Goal: Task Accomplishment & Management: Use online tool/utility

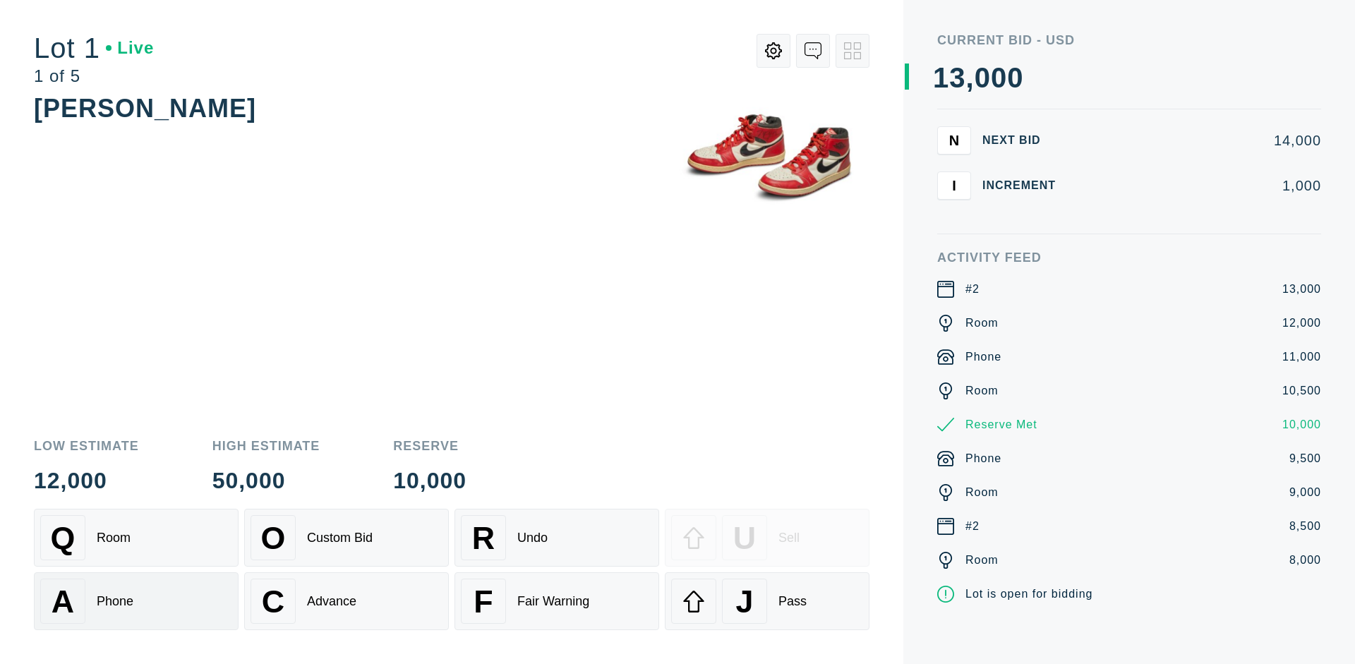
click at [136, 610] on div "A Phone" at bounding box center [136, 601] width 192 height 45
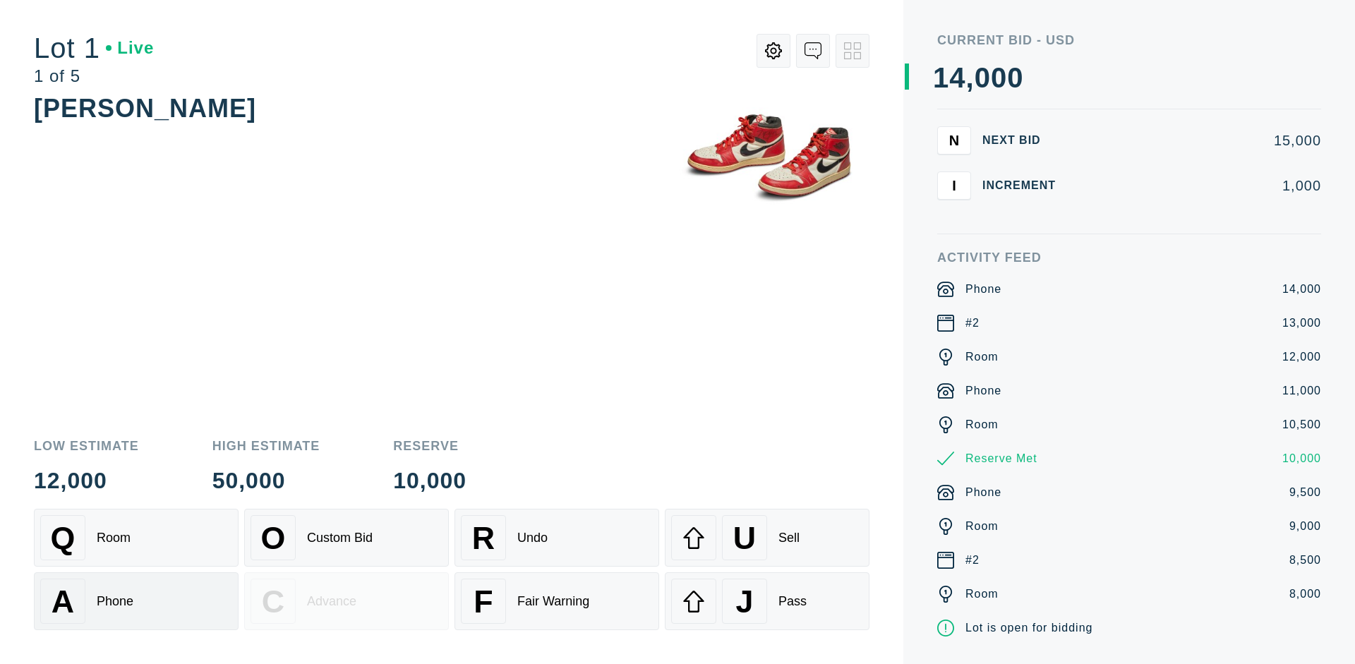
click at [136, 538] on div "Q Room" at bounding box center [136, 537] width 192 height 45
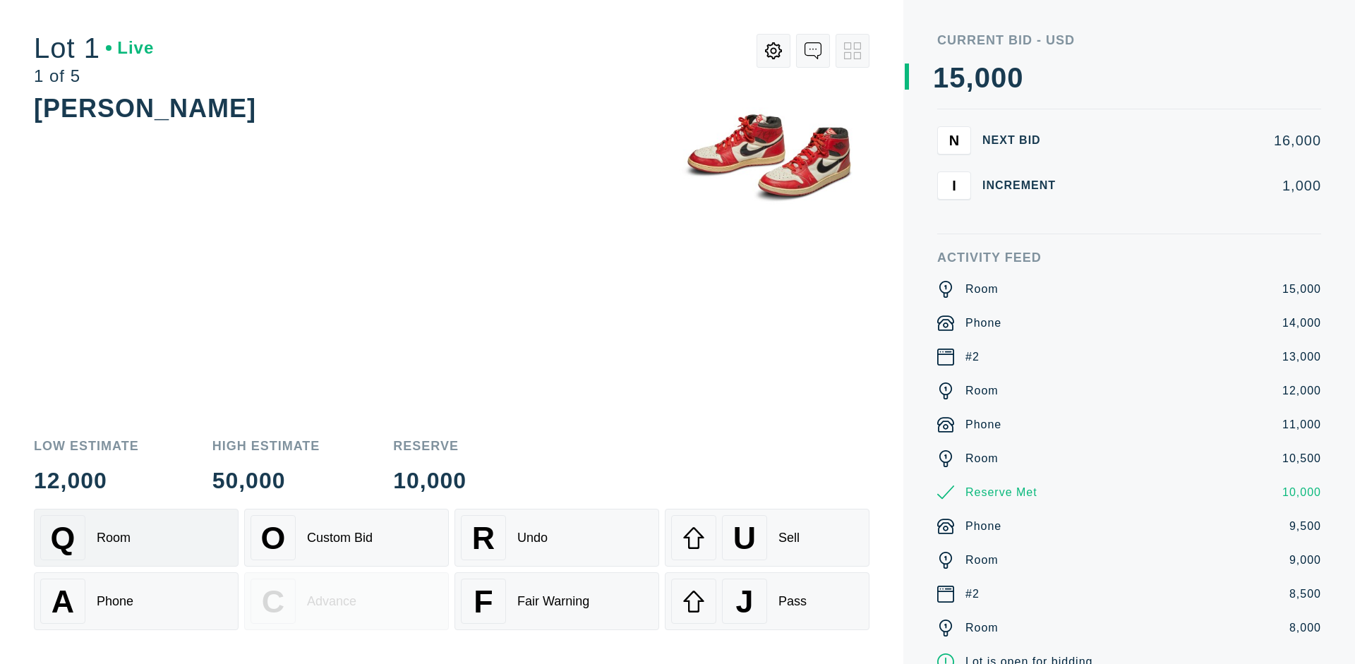
click at [557, 538] on div "R Undo" at bounding box center [557, 537] width 192 height 45
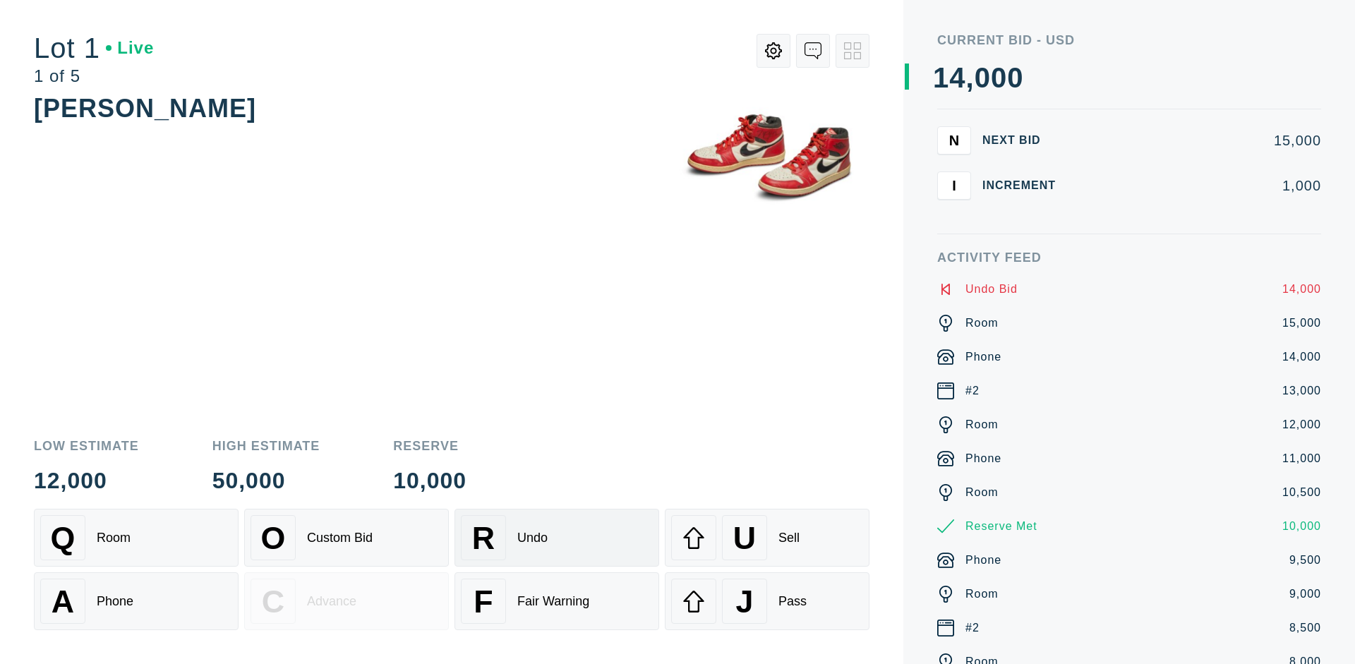
click at [136, 538] on div "Q Room" at bounding box center [136, 537] width 192 height 45
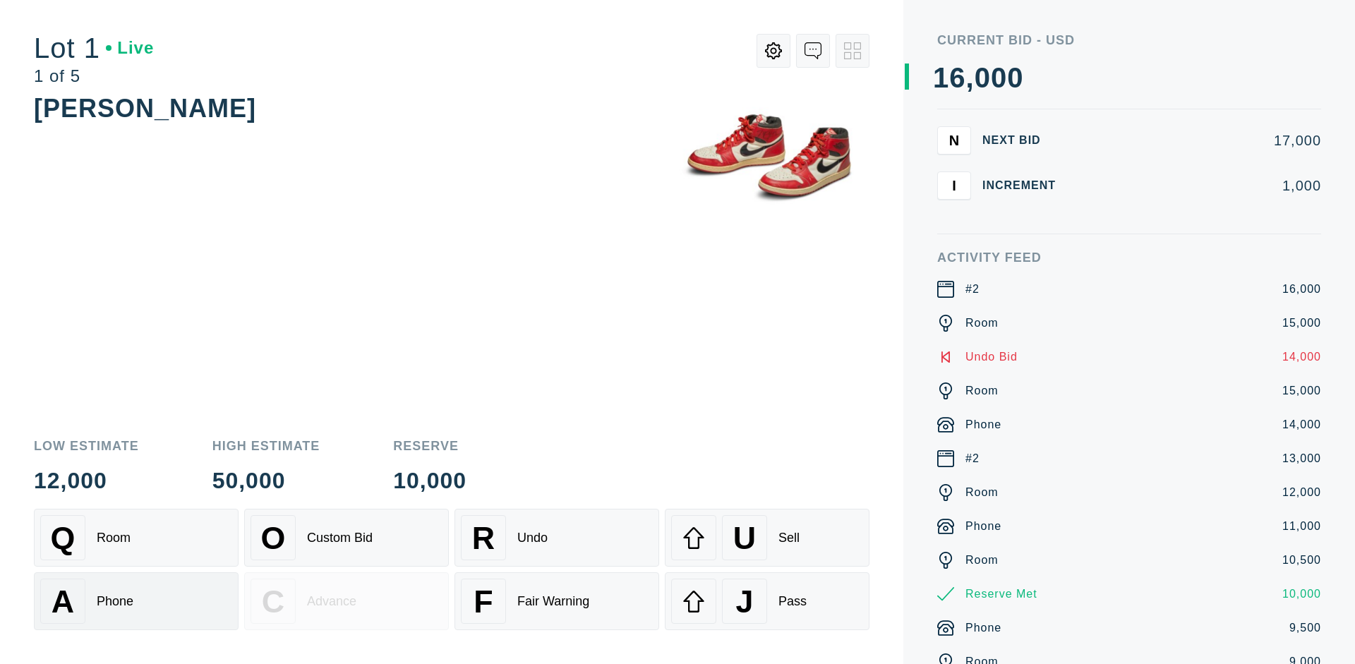
click at [136, 601] on div "A Phone" at bounding box center [136, 601] width 192 height 45
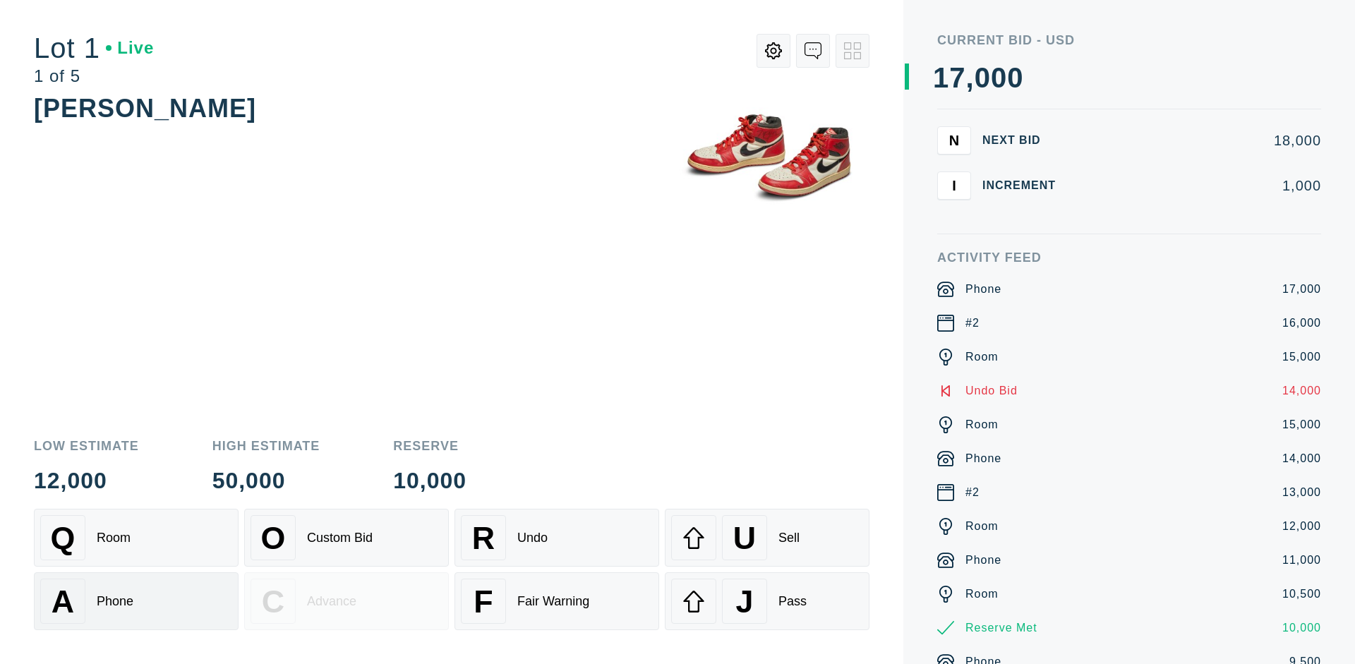
click at [136, 538] on div "Q Room" at bounding box center [136, 537] width 192 height 45
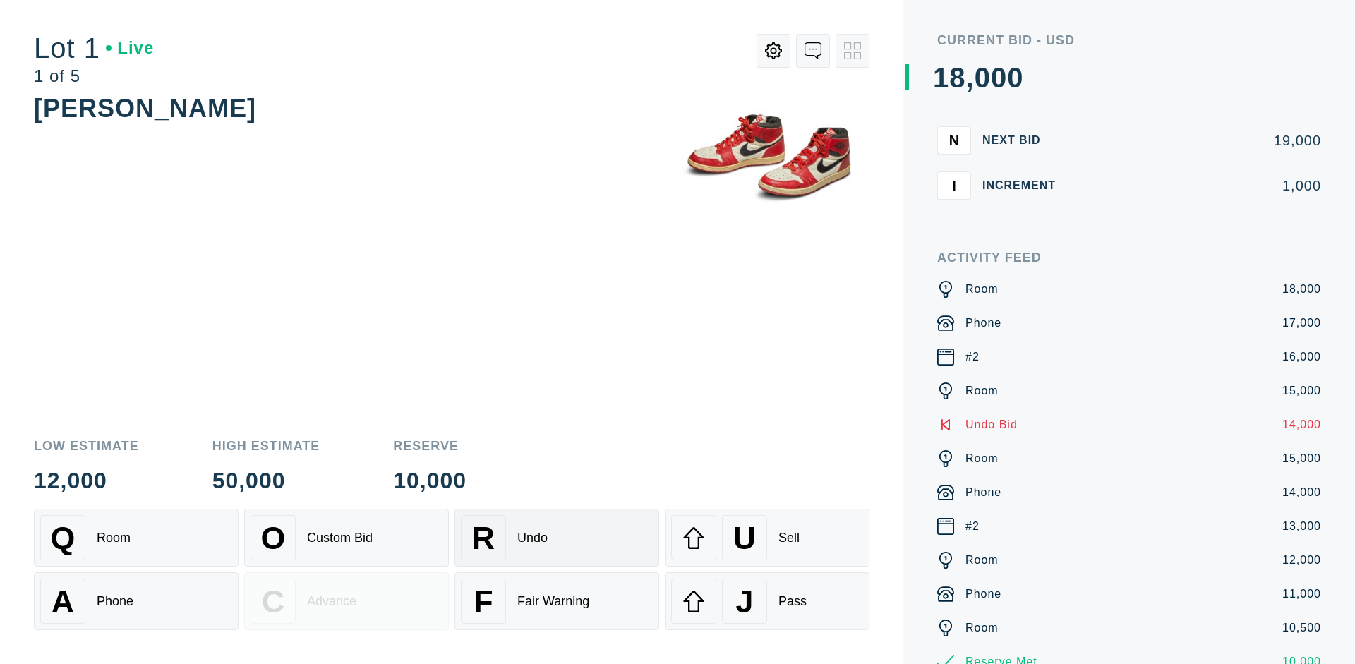
click at [557, 538] on div "R Undo" at bounding box center [557, 537] width 192 height 45
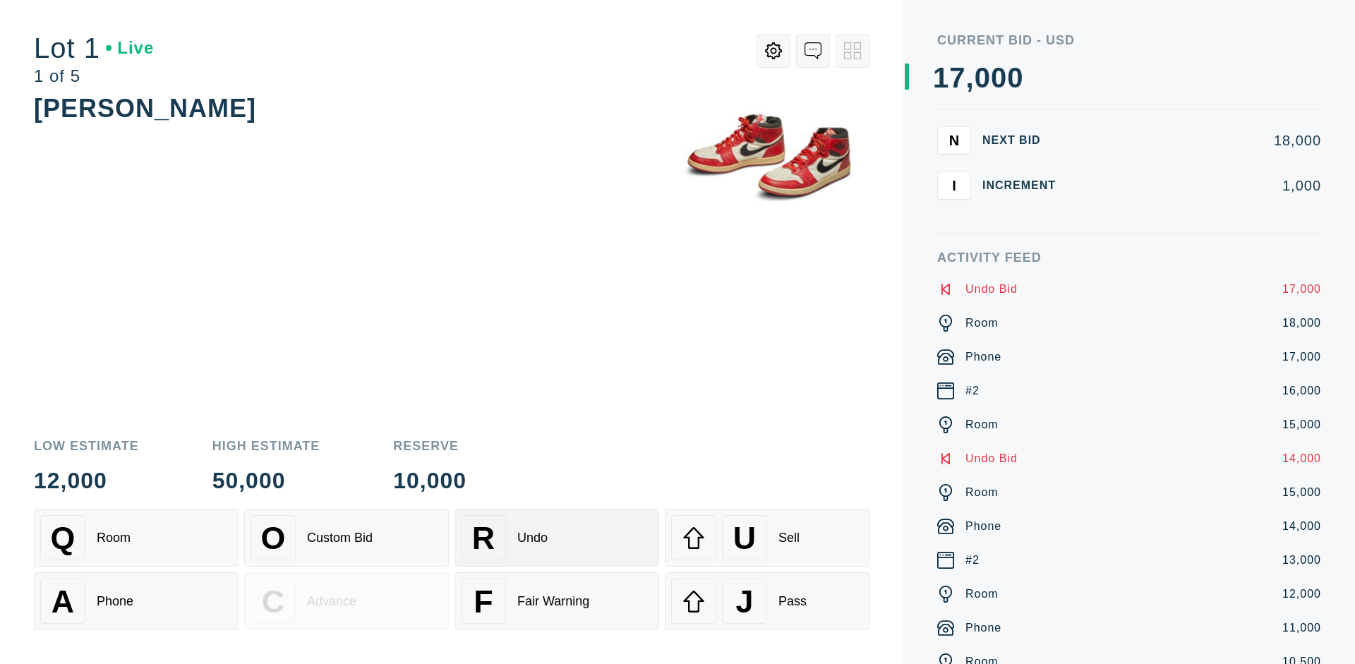
click at [767, 538] on div "U Sell" at bounding box center [767, 537] width 192 height 45
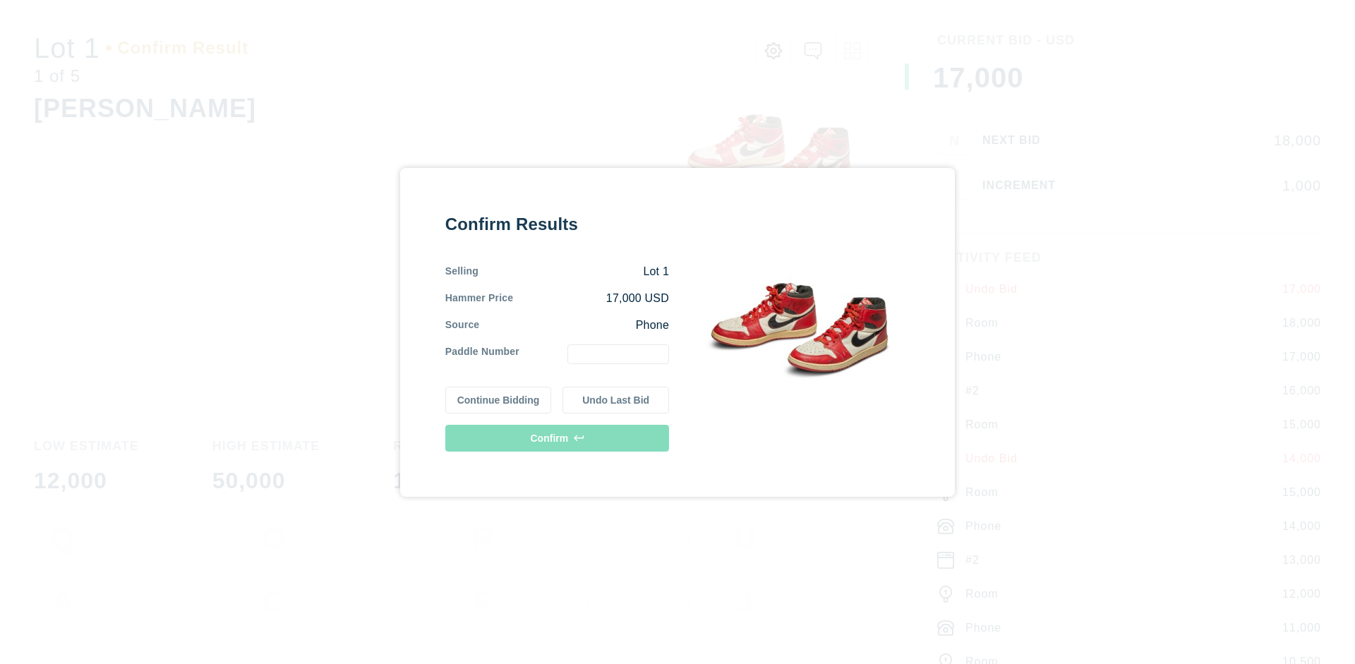
click at [499, 399] on button "Continue Bidding" at bounding box center [498, 400] width 107 height 27
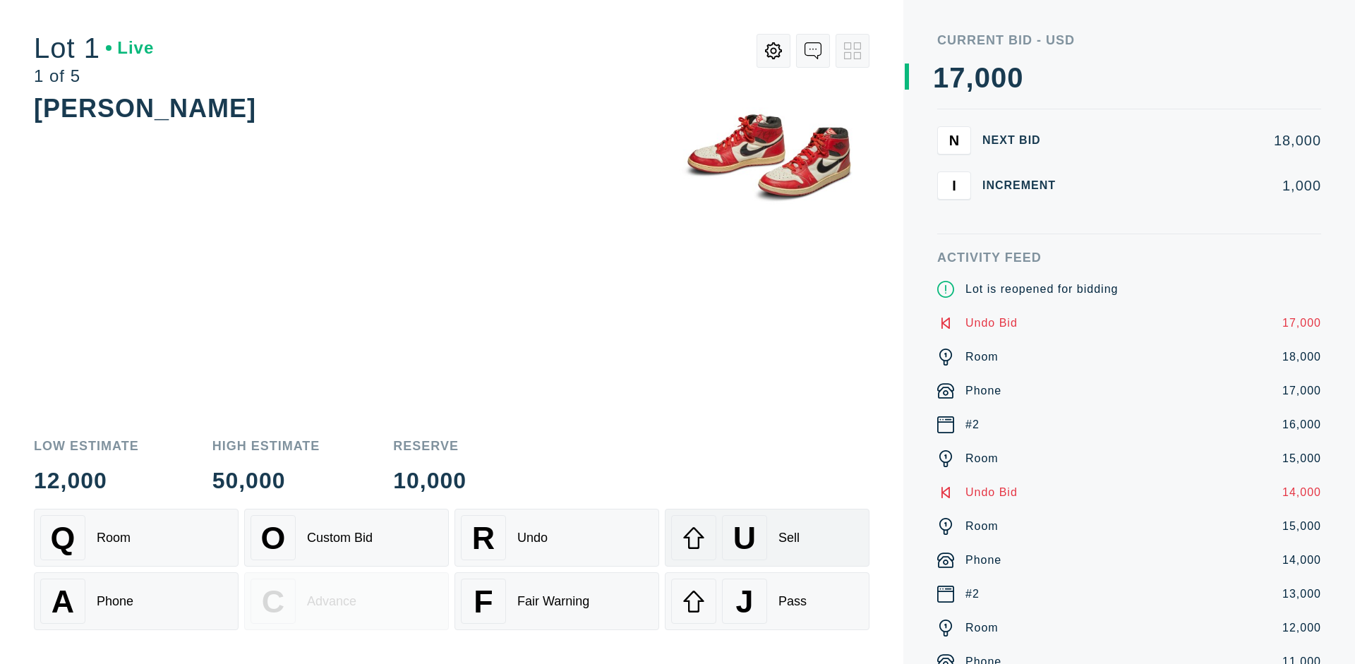
click at [767, 538] on div "U Sell" at bounding box center [767, 537] width 192 height 45
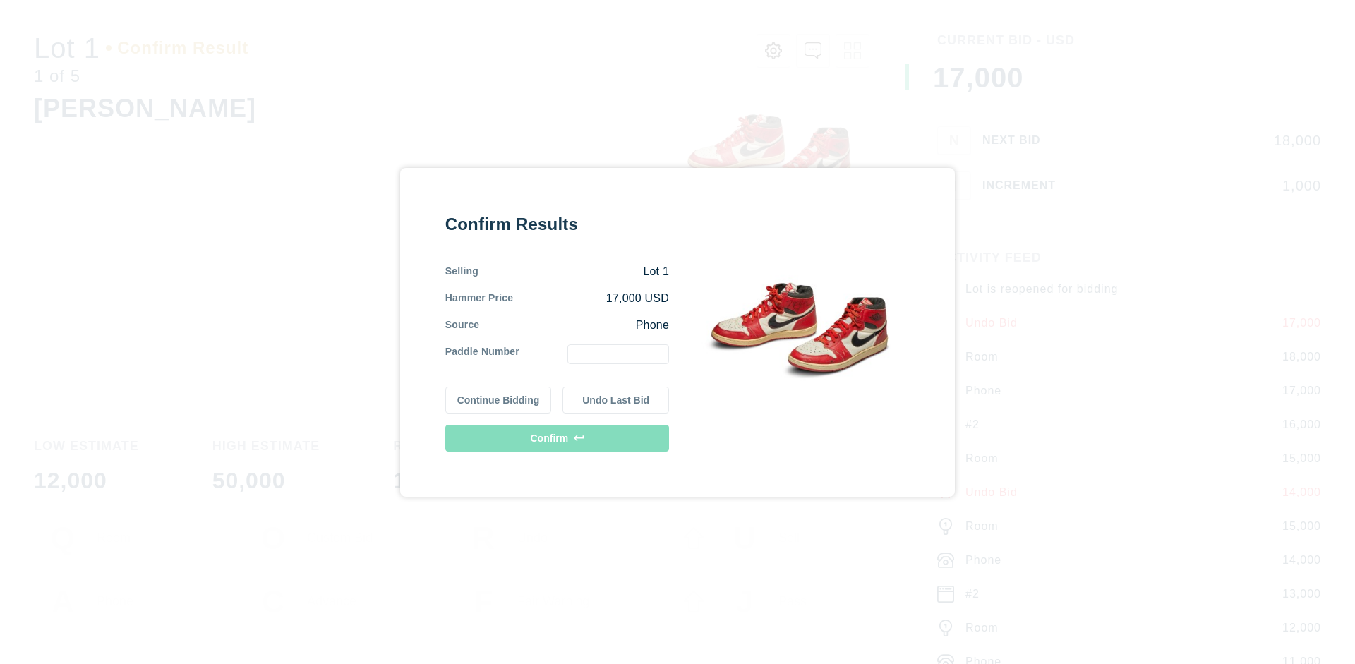
click at [616, 399] on button "Undo Last Bid" at bounding box center [615, 400] width 107 height 27
click at [499, 399] on button "Continue Bidding" at bounding box center [498, 400] width 107 height 27
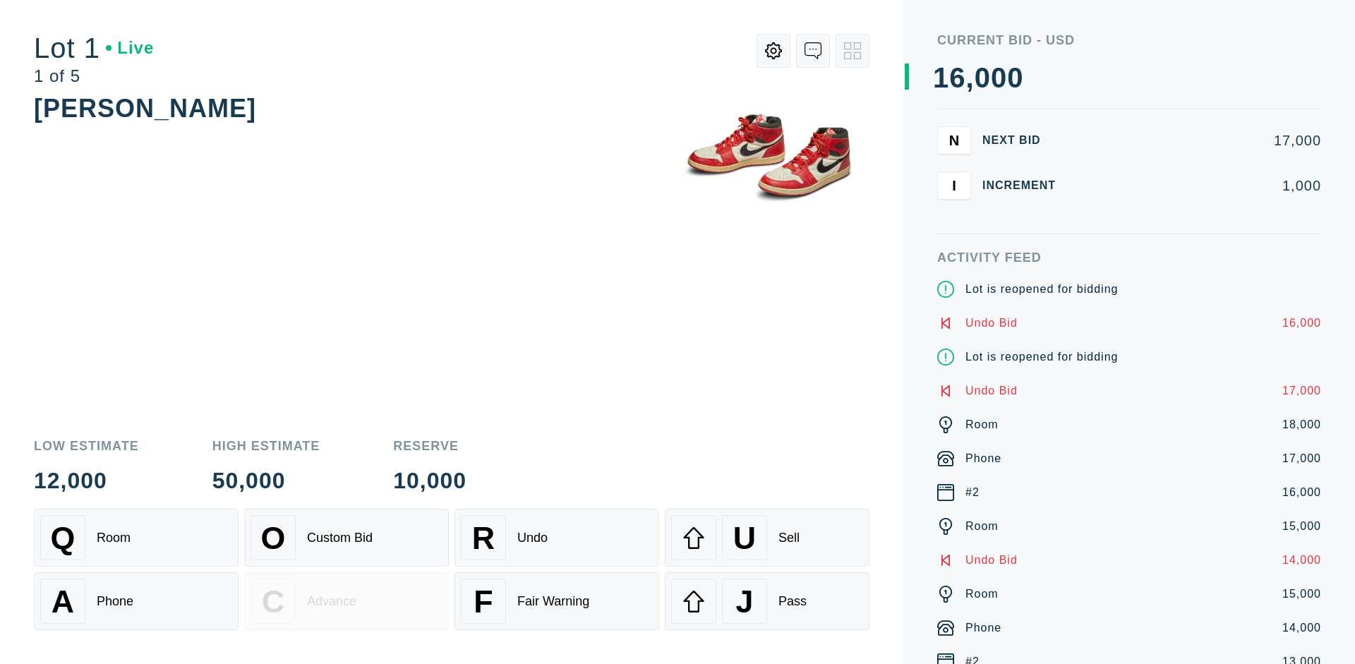
click at [767, 601] on div "J Pass" at bounding box center [767, 601] width 192 height 45
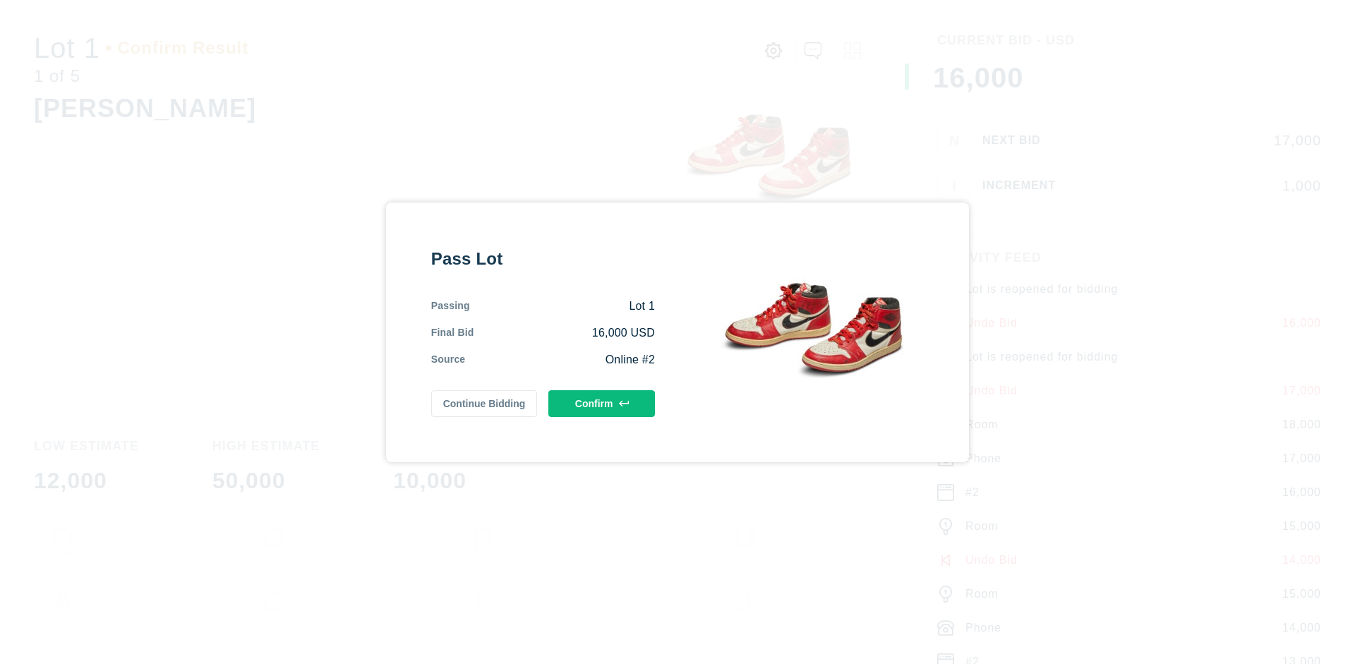
click at [602, 403] on button "Confirm" at bounding box center [601, 403] width 107 height 27
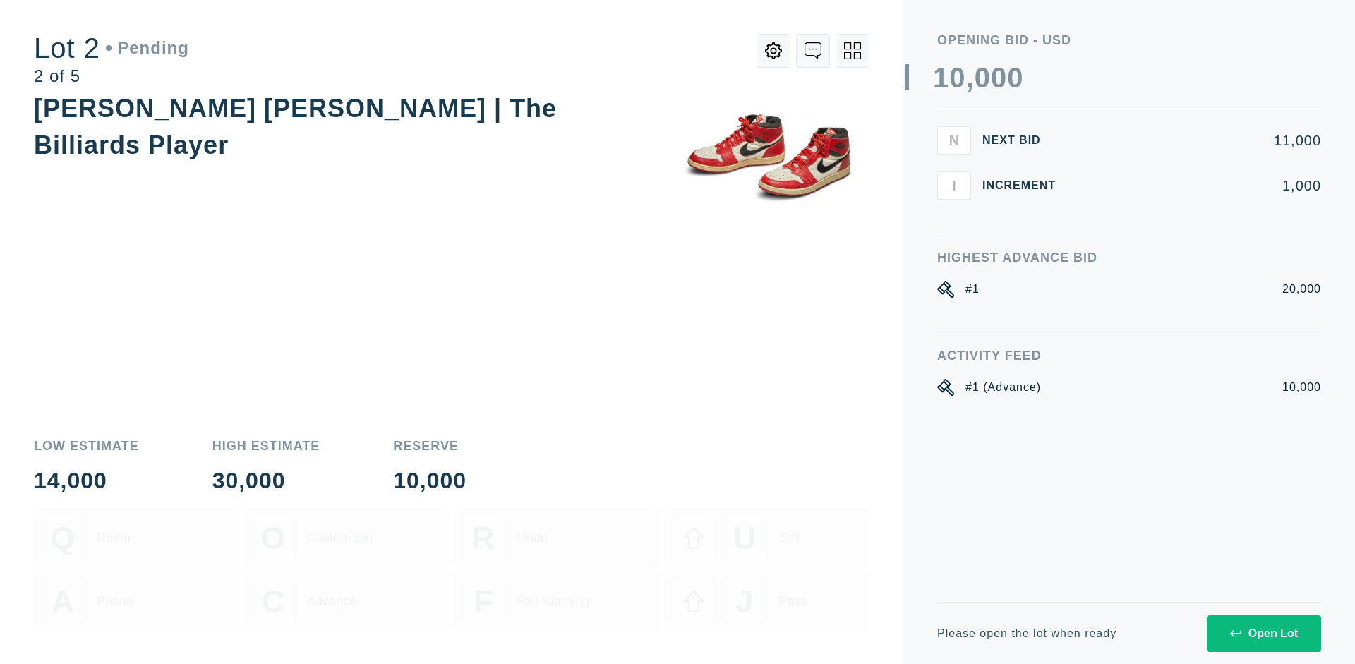
click at [1263, 633] on div "Open Lot" at bounding box center [1264, 633] width 68 height 13
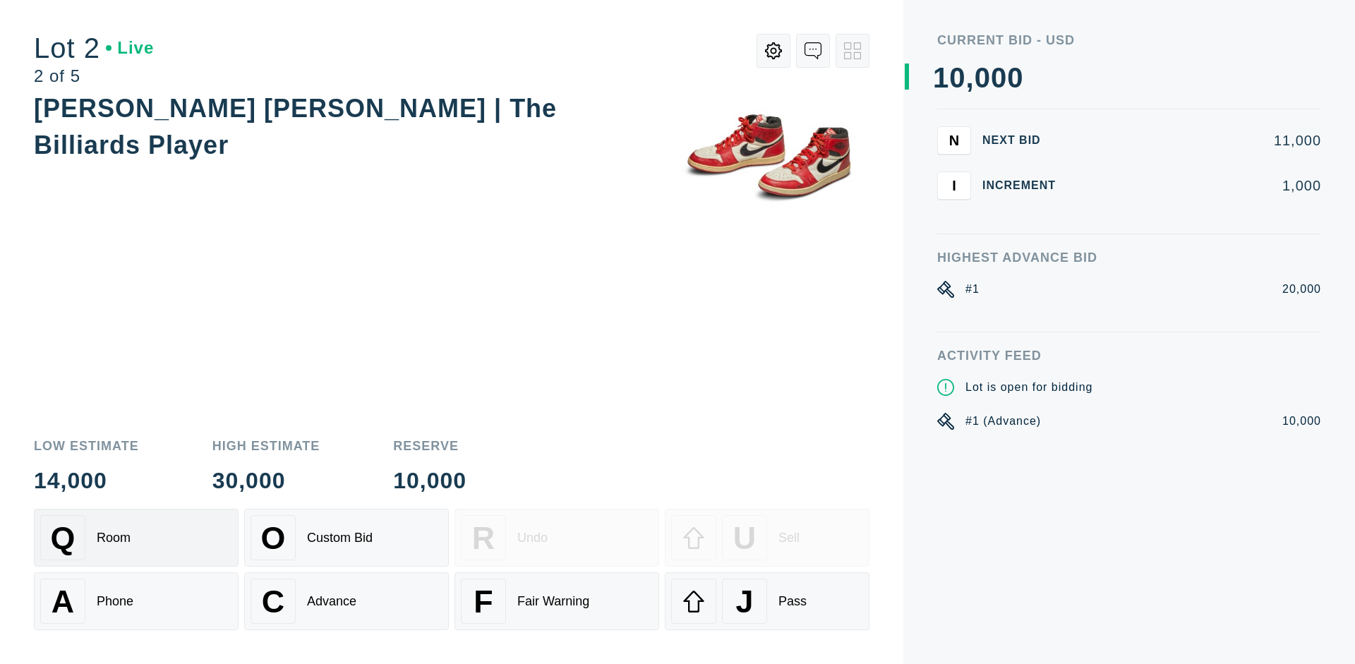
click at [136, 538] on div "Q Room" at bounding box center [136, 537] width 192 height 45
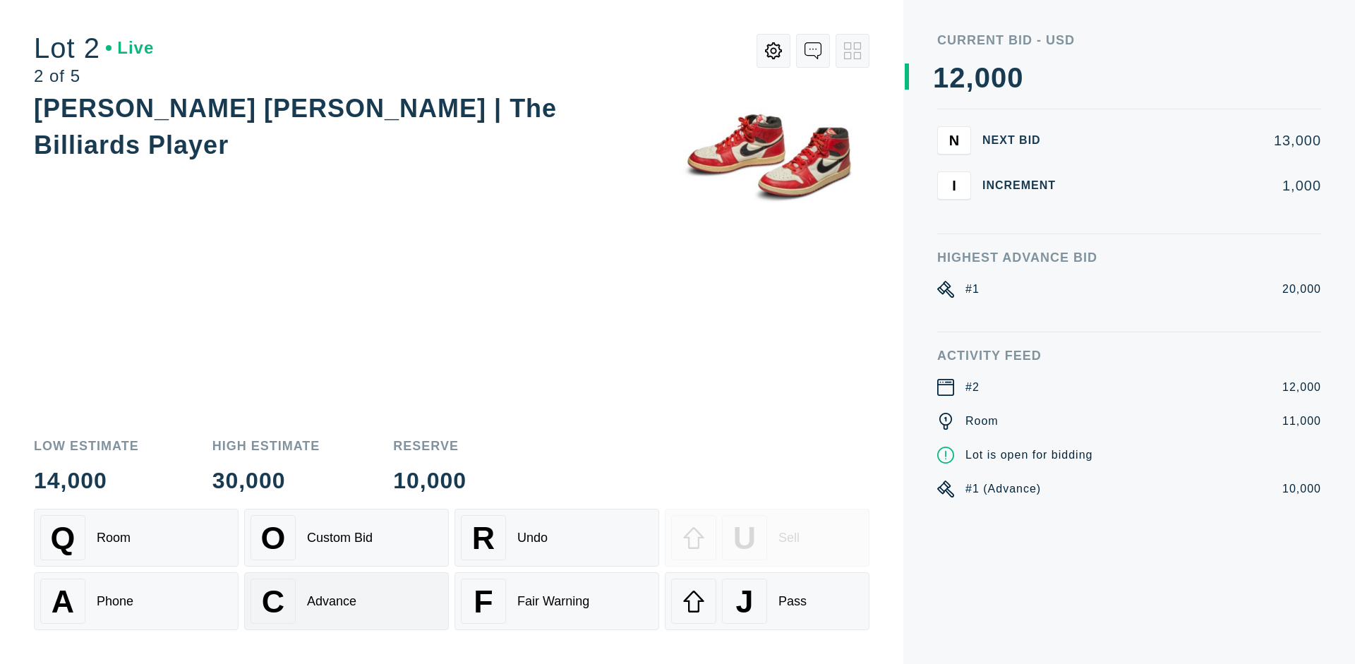
click at [346, 601] on div "Advance" at bounding box center [331, 601] width 49 height 15
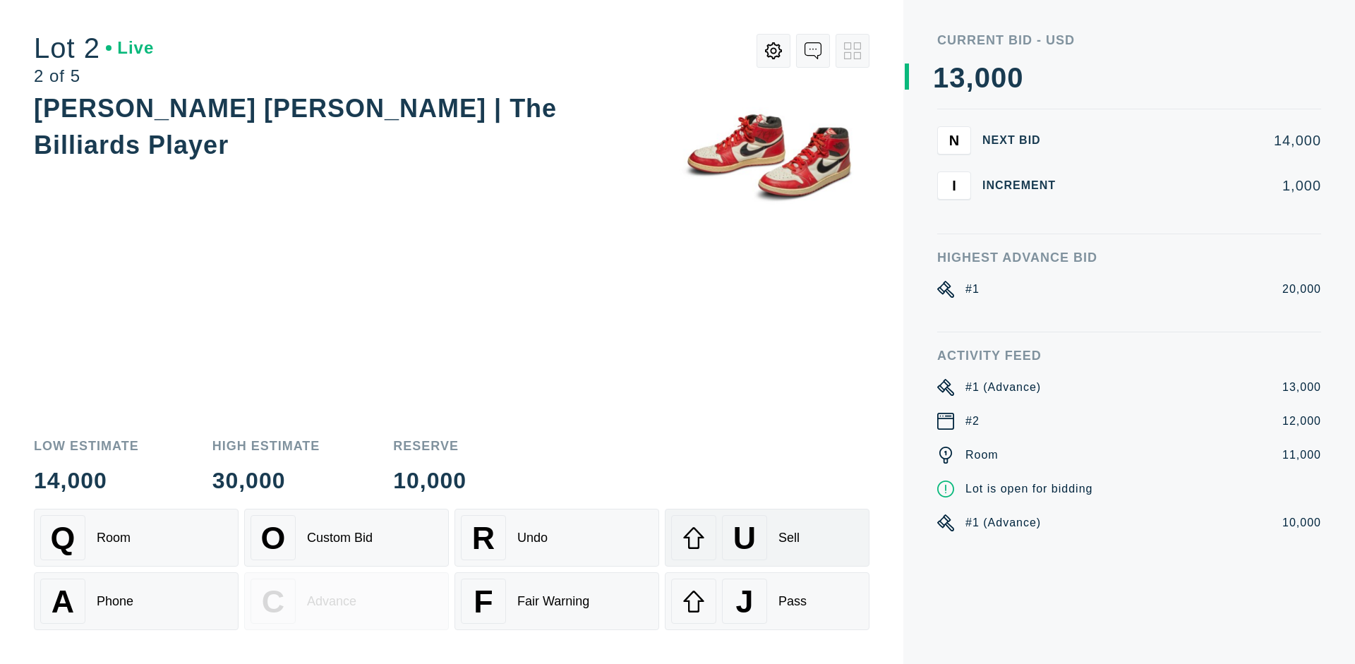
click at [767, 538] on div "U Sell" at bounding box center [767, 537] width 192 height 45
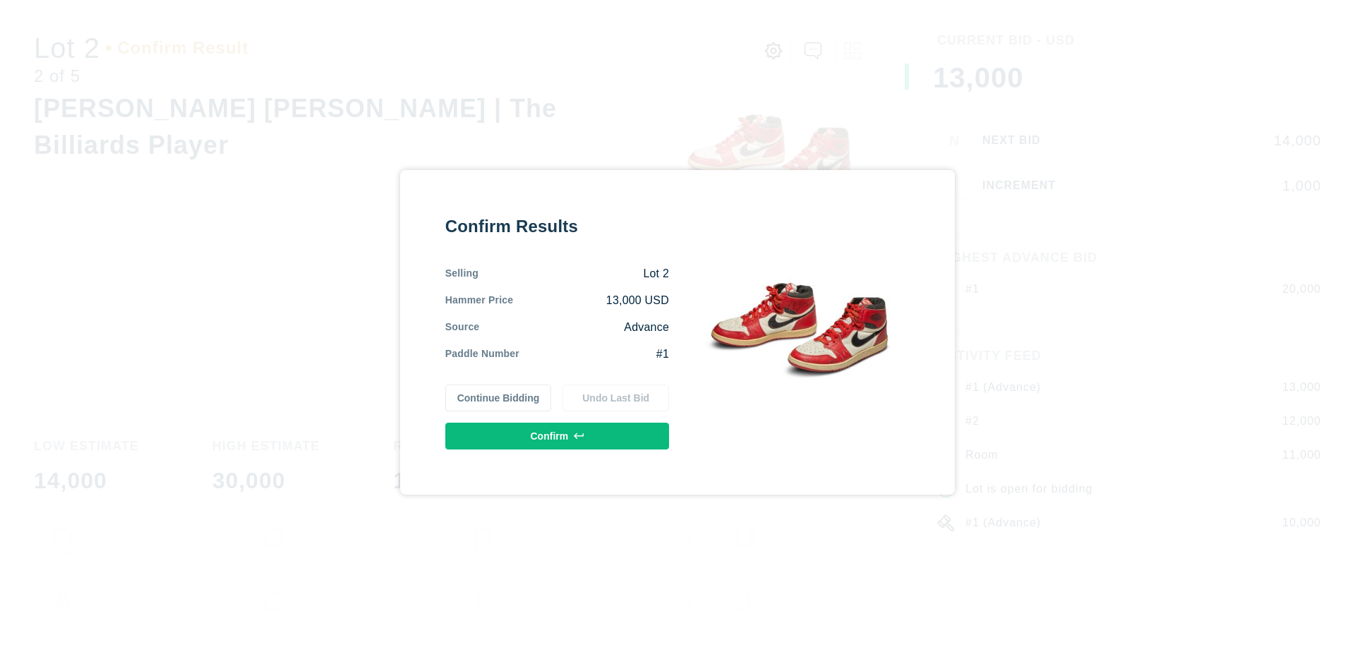
click at [557, 435] on button "Confirm" at bounding box center [557, 436] width 224 height 27
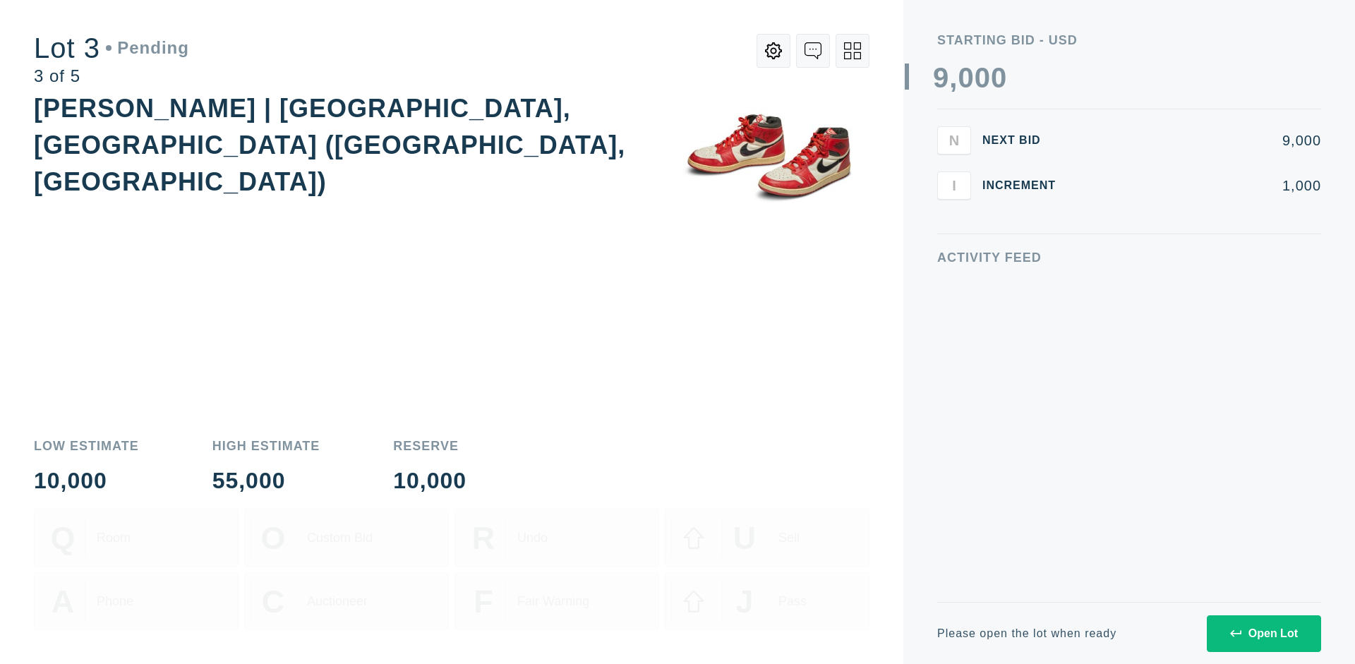
click at [1263, 633] on div "Open Lot" at bounding box center [1264, 633] width 68 height 13
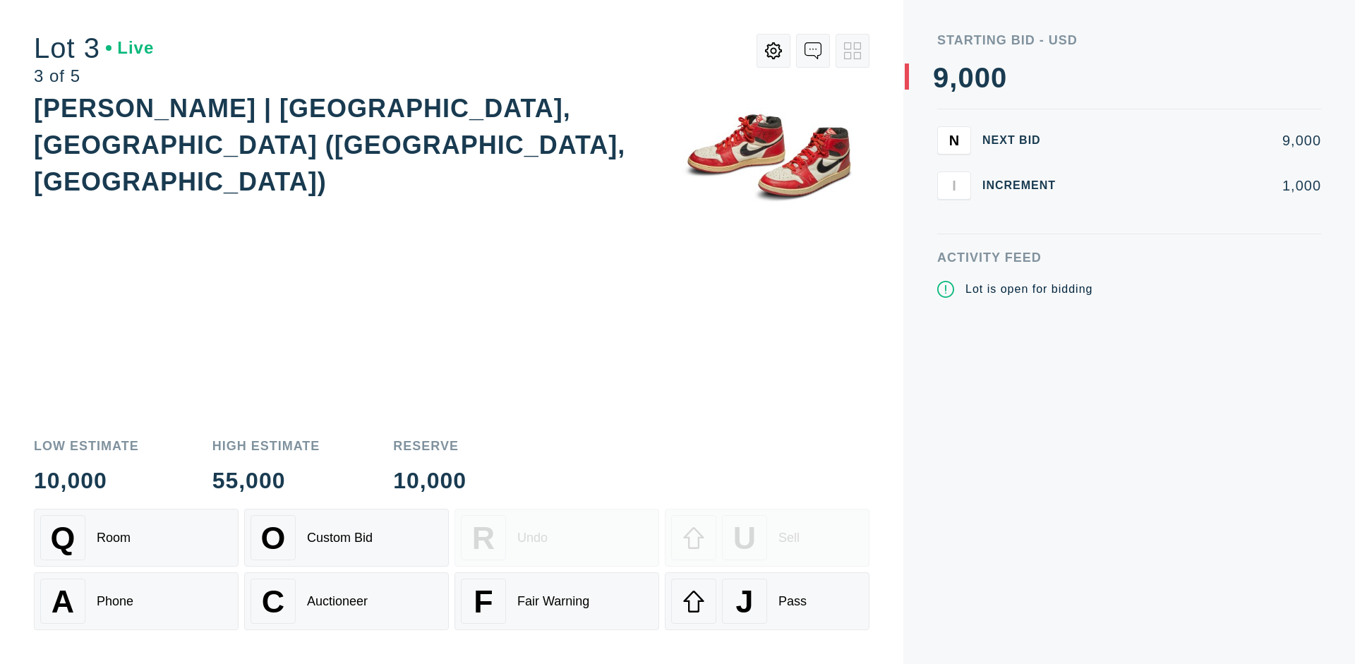
click at [767, 601] on div "J Pass" at bounding box center [767, 601] width 192 height 45
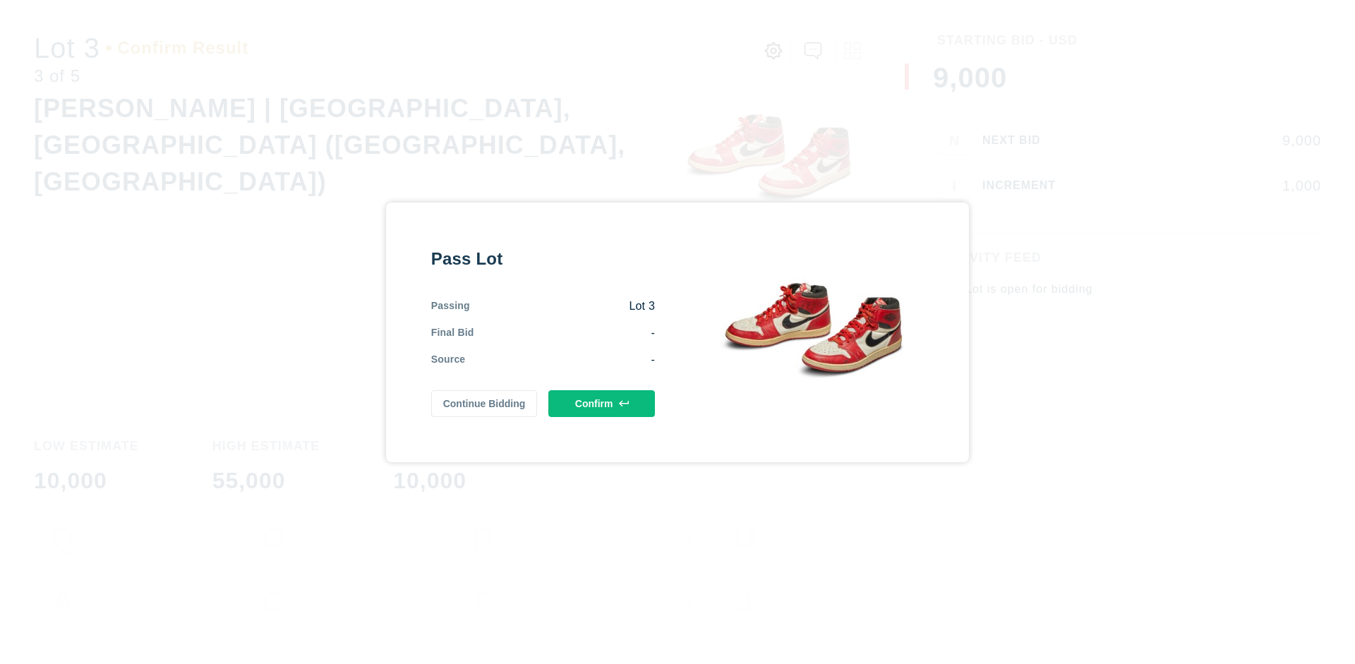
click at [602, 403] on button "Confirm" at bounding box center [601, 403] width 107 height 27
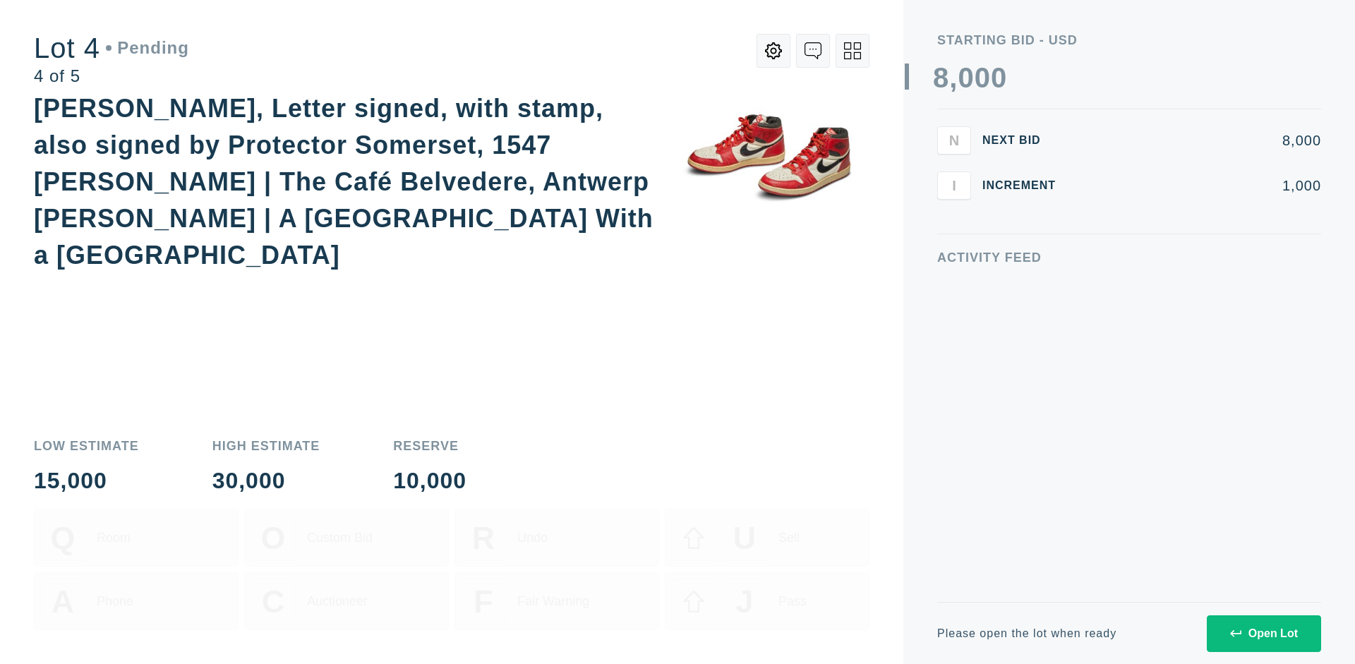
click at [1263, 633] on div "Open Lot" at bounding box center [1264, 633] width 68 height 13
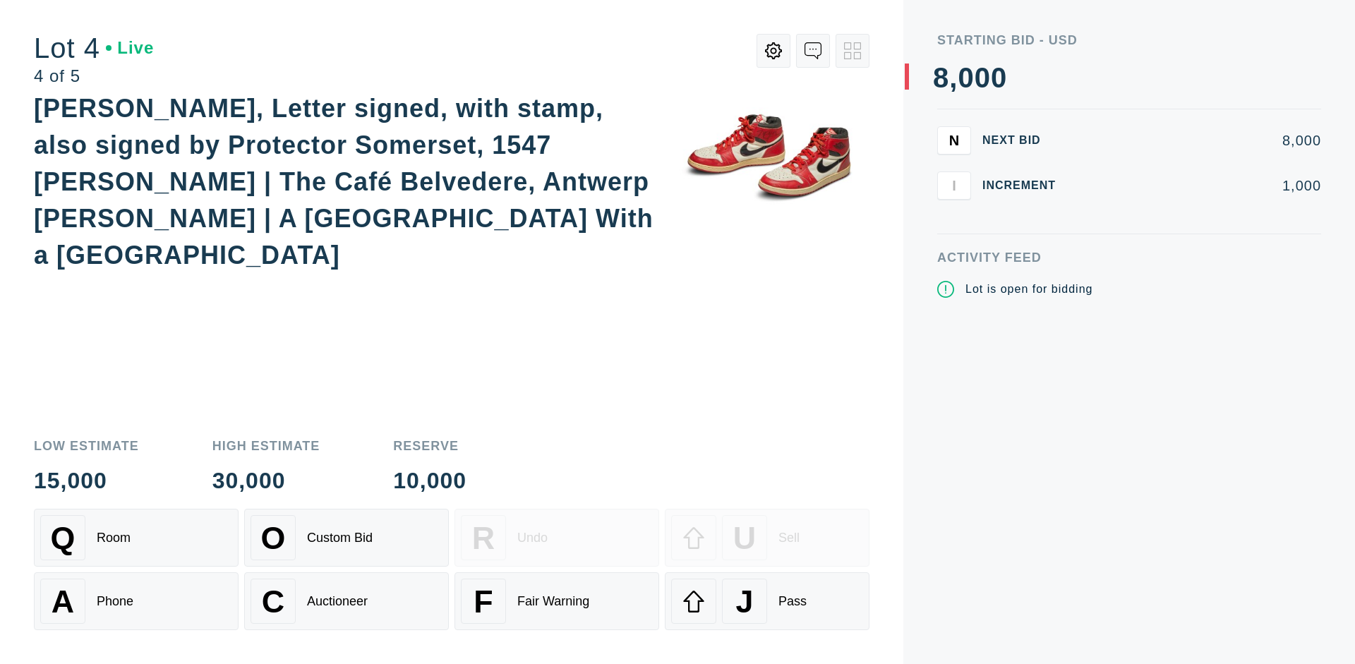
click at [136, 538] on div "Q Room" at bounding box center [136, 537] width 192 height 45
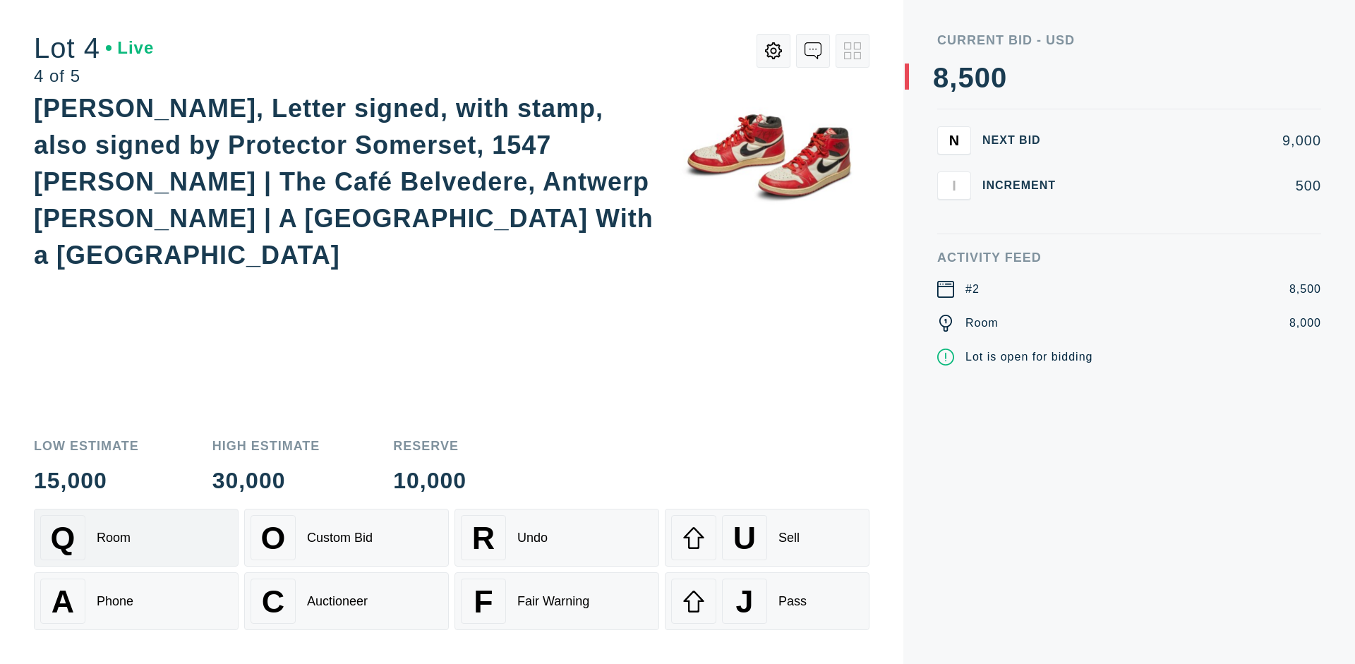
click at [346, 601] on div "Auctioneer" at bounding box center [337, 601] width 61 height 15
click at [767, 601] on div "J Pass" at bounding box center [767, 601] width 192 height 45
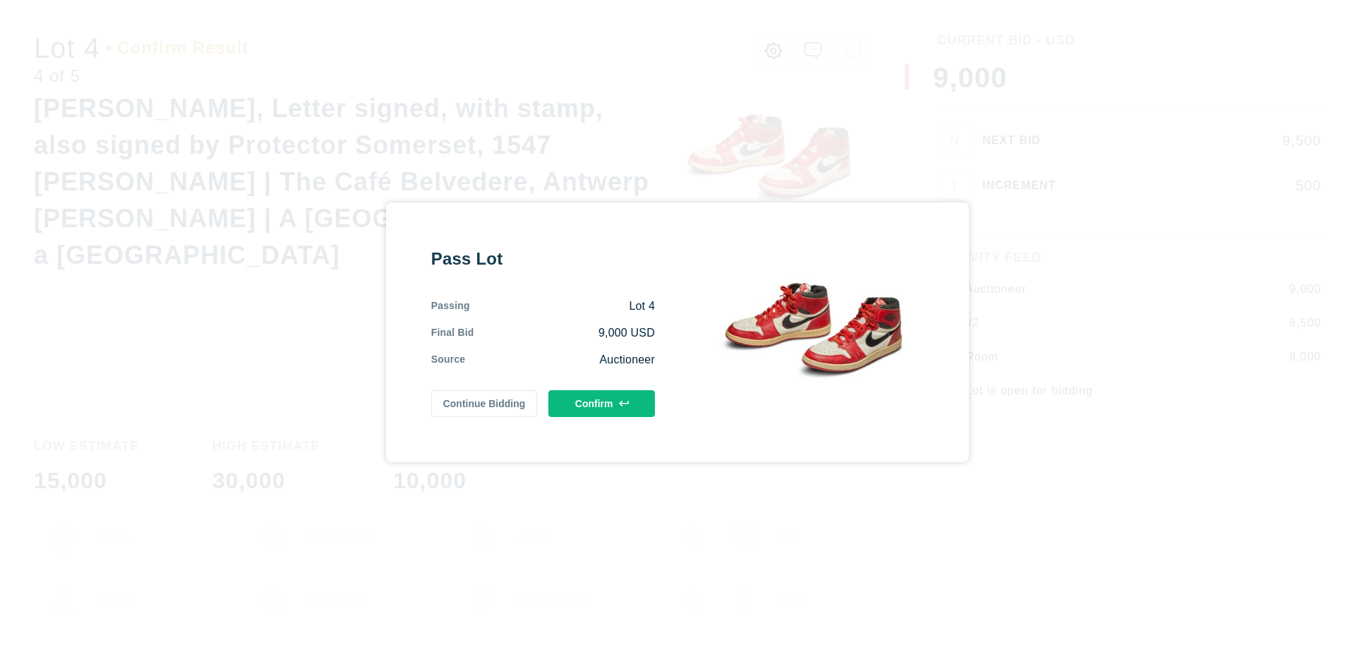
click at [602, 403] on button "Confirm" at bounding box center [601, 403] width 107 height 27
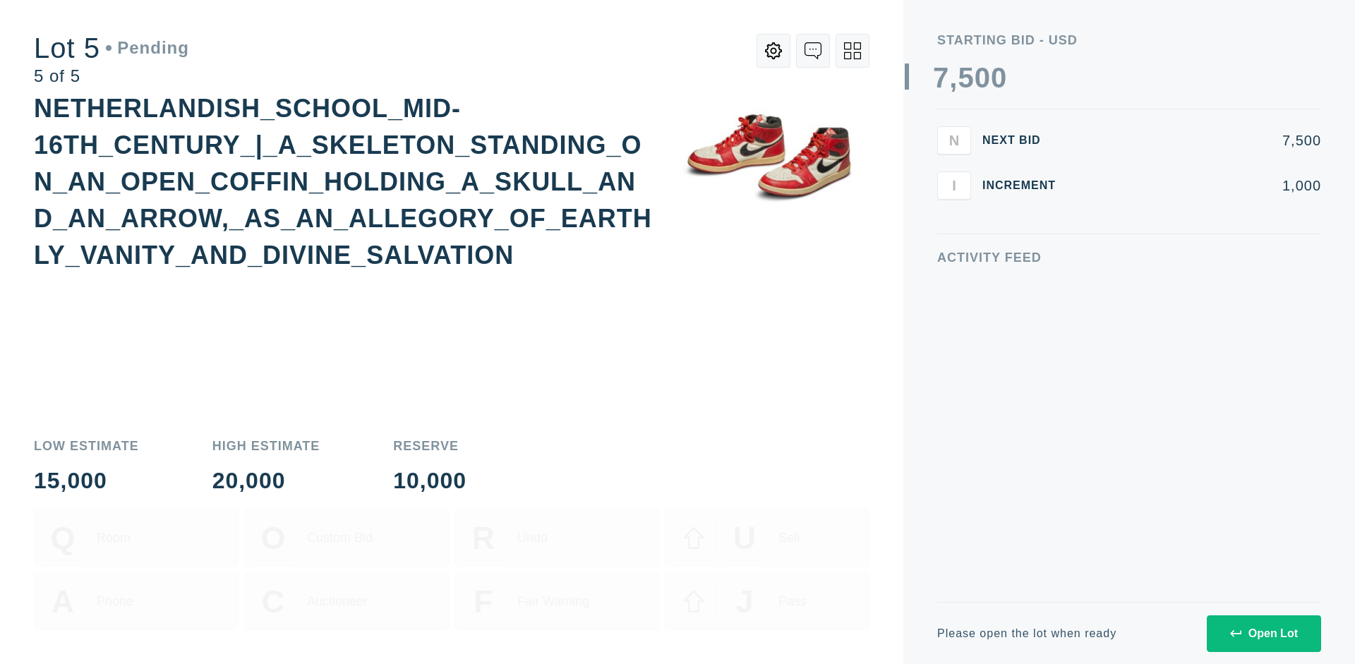
click at [1263, 633] on div "Open Lot" at bounding box center [1264, 633] width 68 height 13
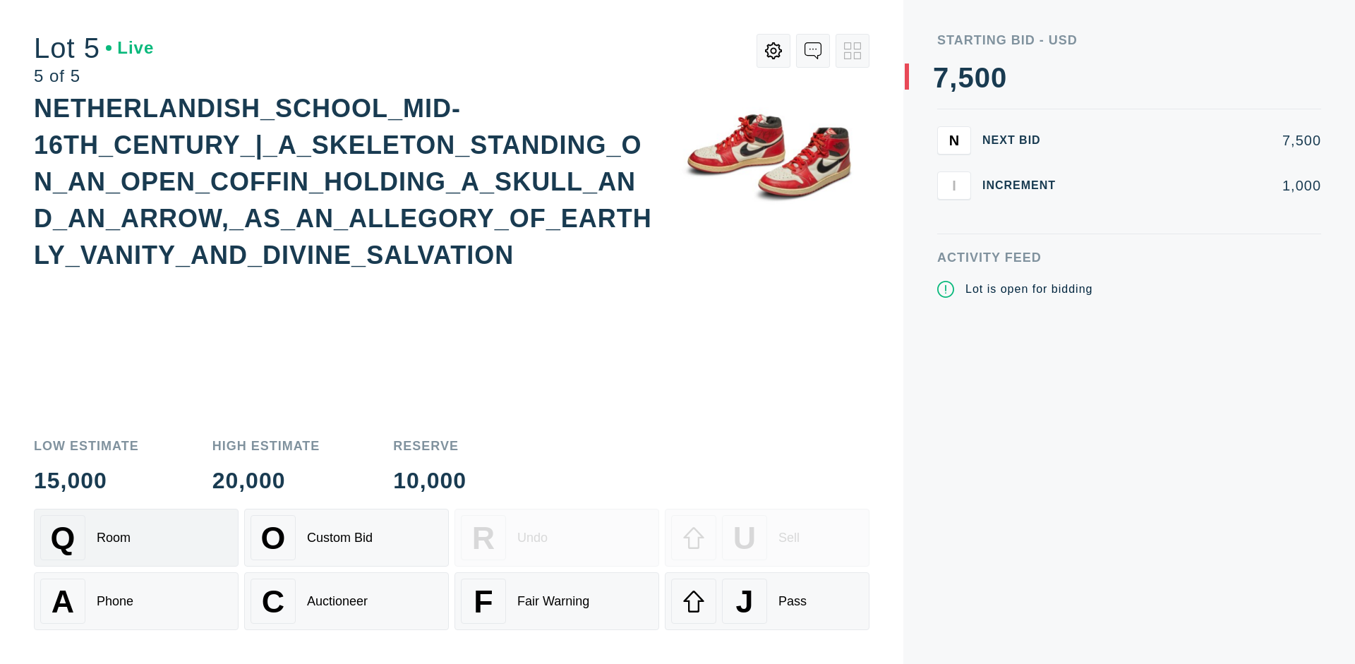
click at [136, 538] on div "Q Room" at bounding box center [136, 537] width 192 height 45
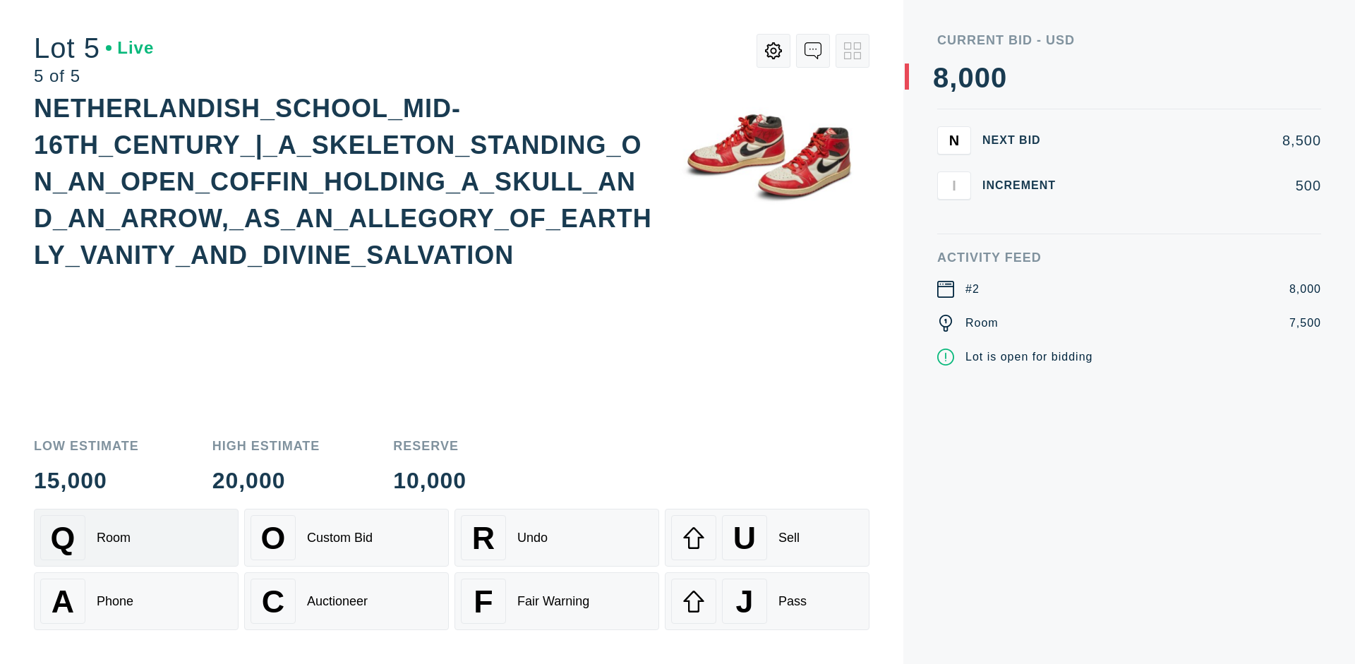
click at [136, 538] on div "Q Room" at bounding box center [136, 537] width 192 height 45
click at [767, 538] on div "U Sell" at bounding box center [767, 537] width 192 height 45
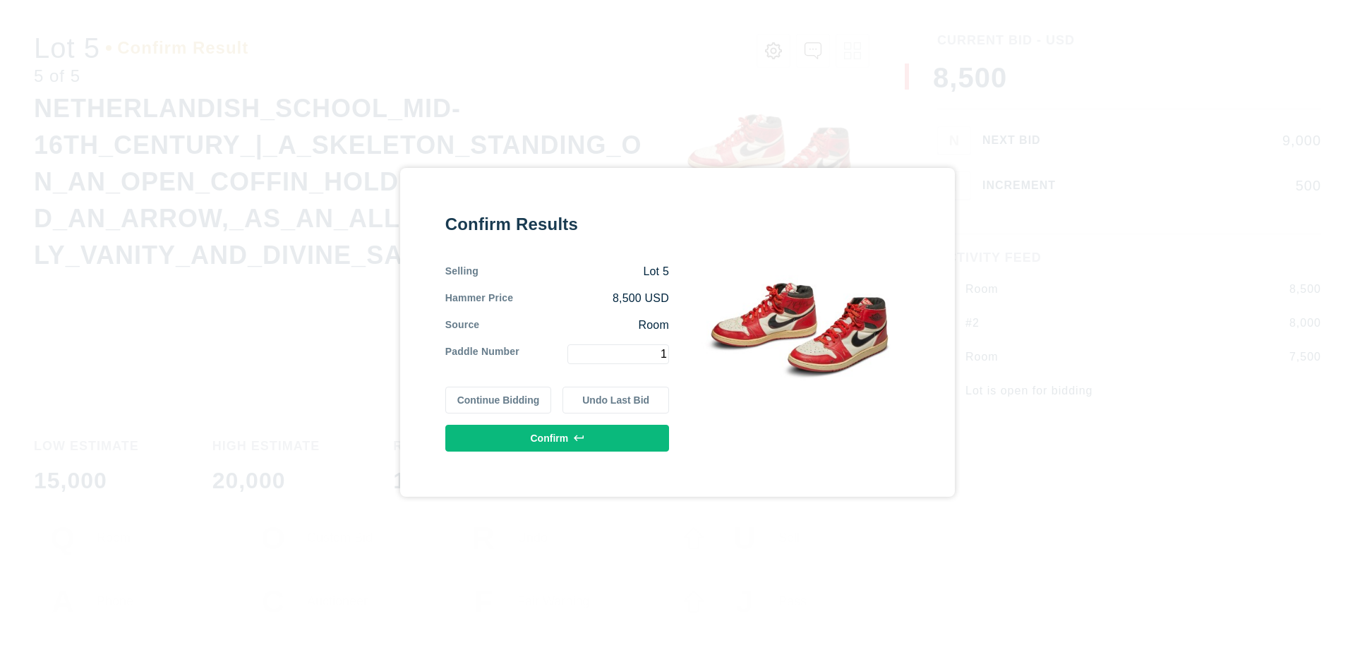
type input "1"
click at [557, 437] on button "Confirm" at bounding box center [557, 438] width 224 height 27
